Goal: Navigation & Orientation: Find specific page/section

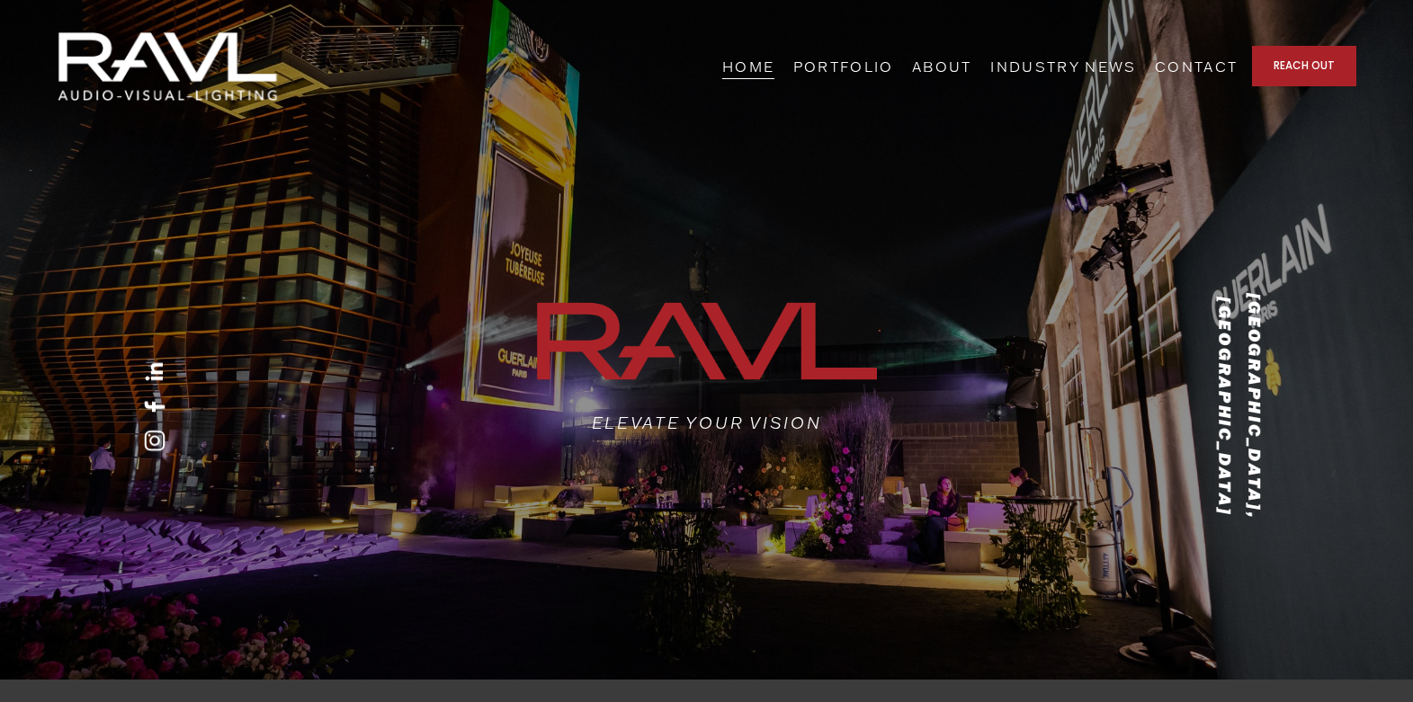
click at [894, 69] on link "PORTFOLIO" at bounding box center [843, 66] width 101 height 28
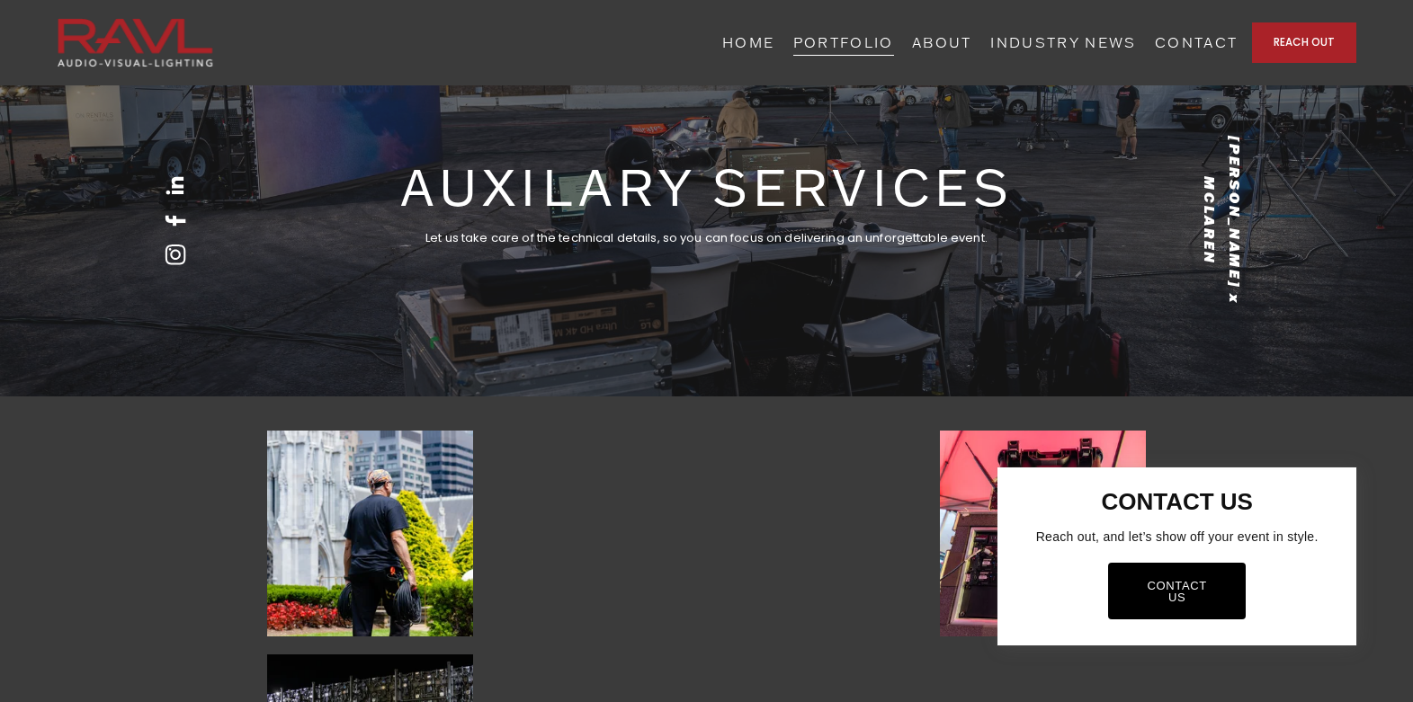
scroll to position [5878, 0]
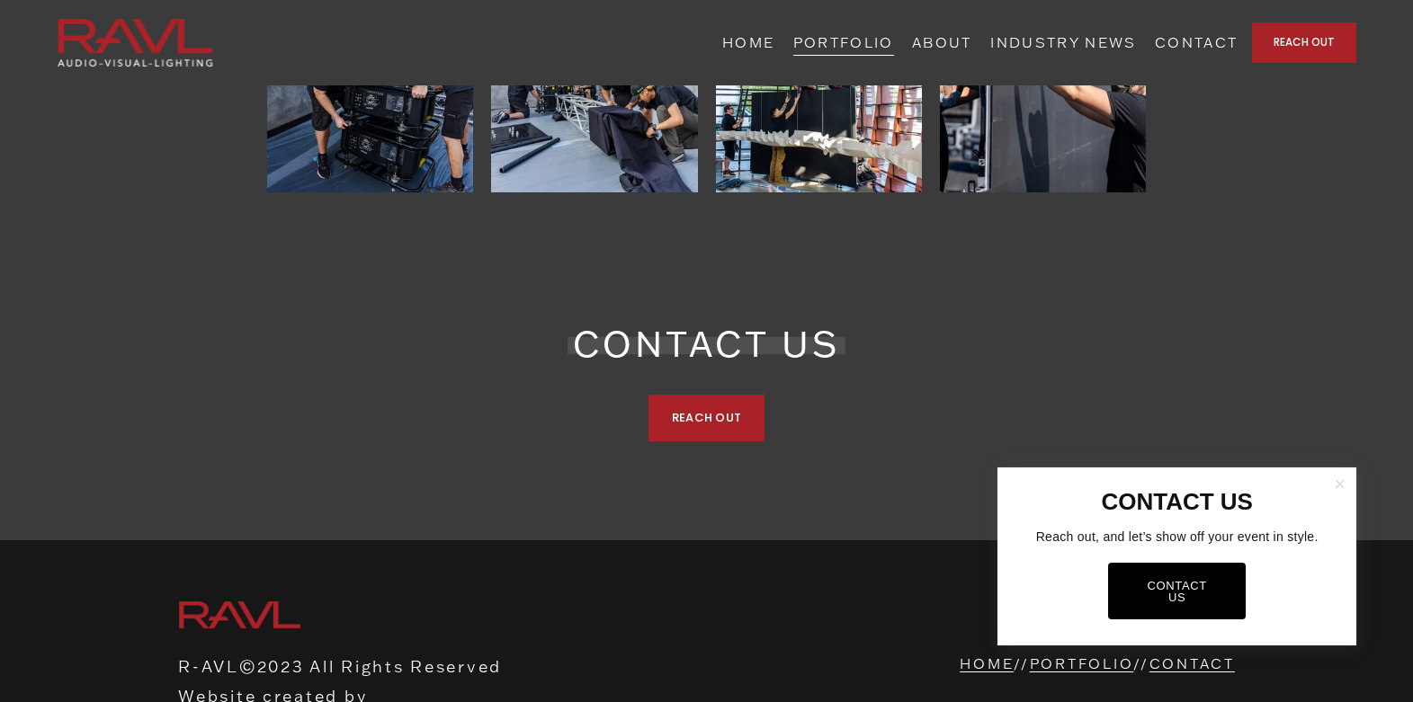
click at [1335, 499] on link "Close" at bounding box center [1340, 484] width 28 height 29
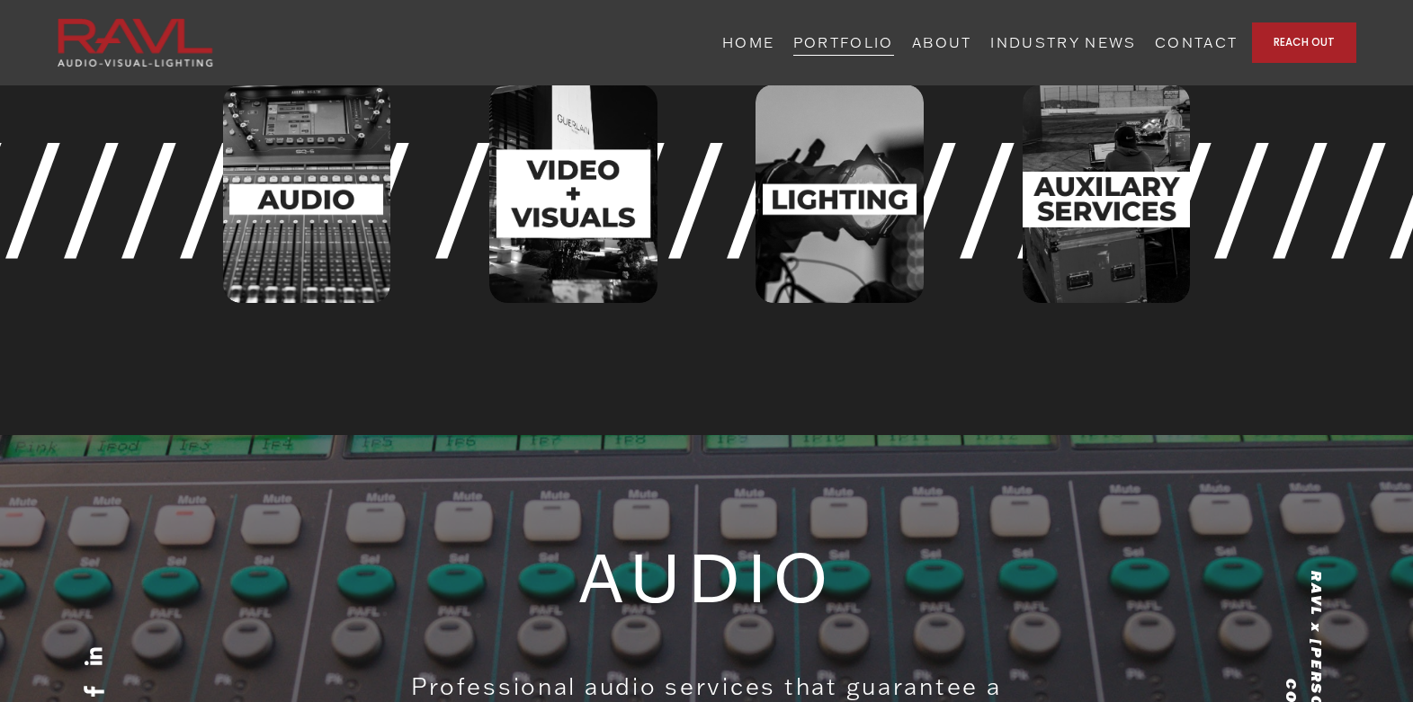
scroll to position [0, 0]
